Goal: Task Accomplishment & Management: Manage account settings

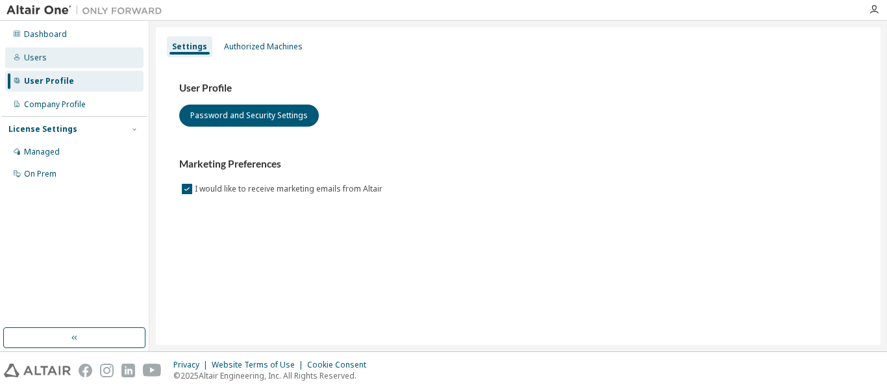
click at [88, 58] on div "Users" at bounding box center [74, 57] width 138 height 21
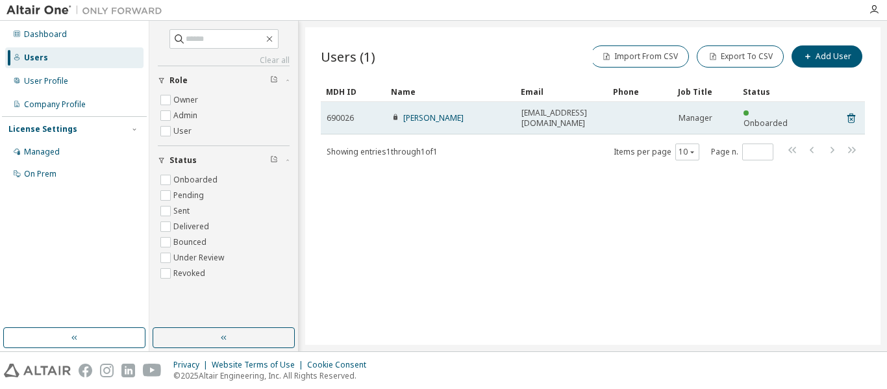
click at [513, 112] on td "[PERSON_NAME]" at bounding box center [451, 118] width 130 height 32
click at [418, 114] on link "[PERSON_NAME]" at bounding box center [433, 117] width 60 height 11
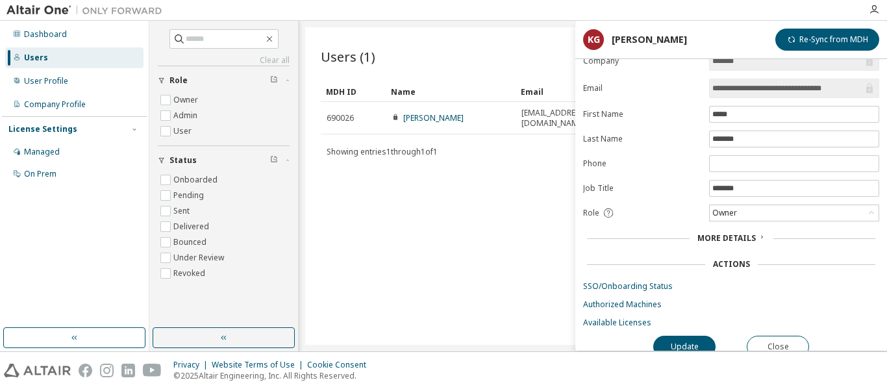
scroll to position [29, 0]
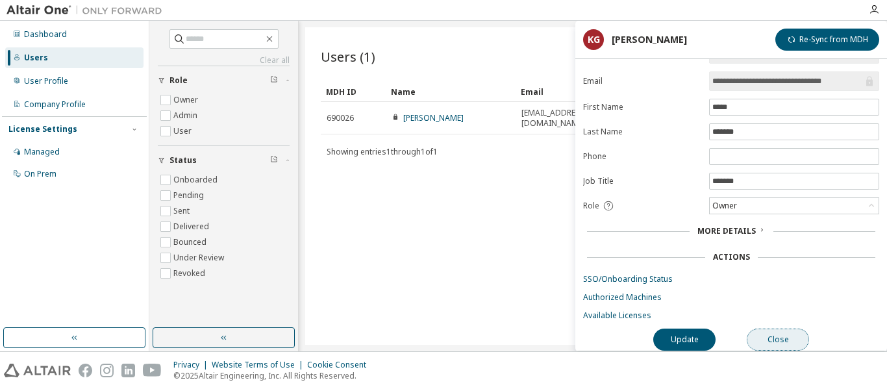
click at [774, 329] on button "Close" at bounding box center [778, 340] width 62 height 22
